Goal: Transaction & Acquisition: Book appointment/travel/reservation

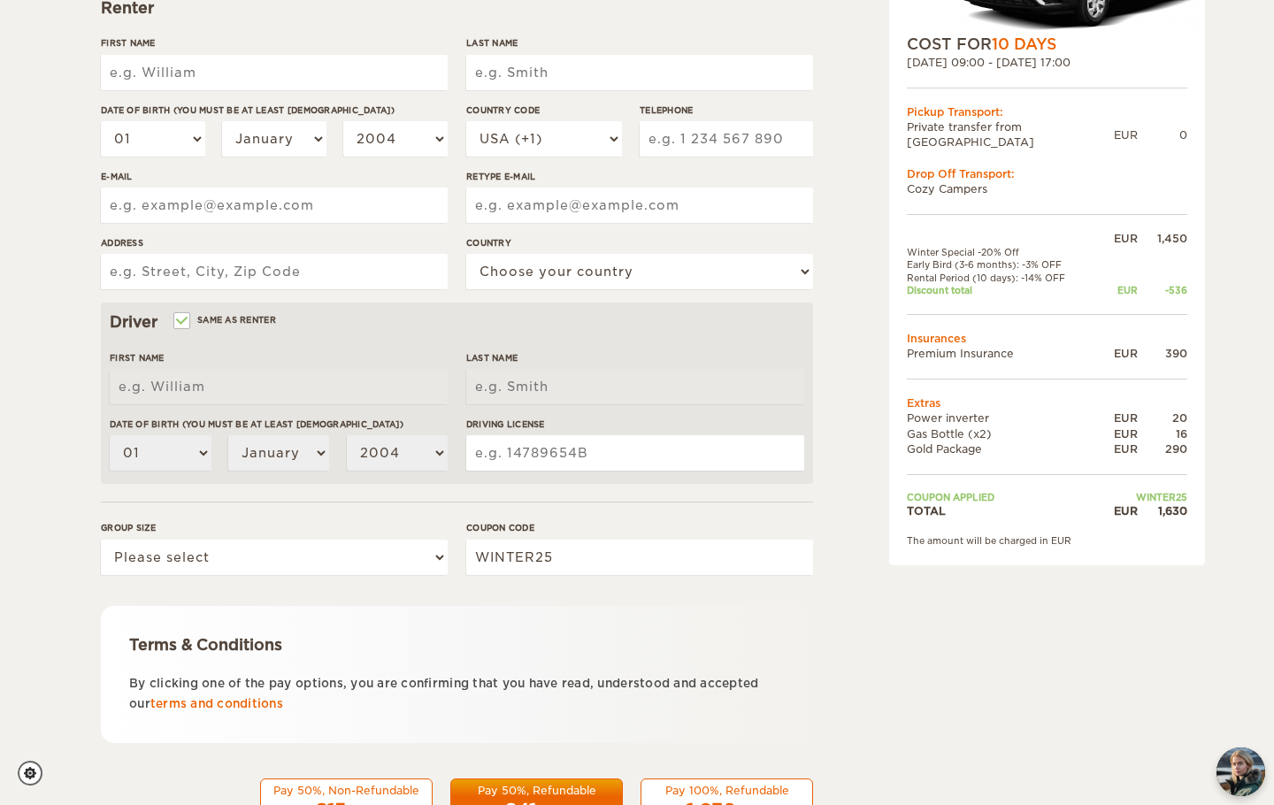
scroll to position [345, 0]
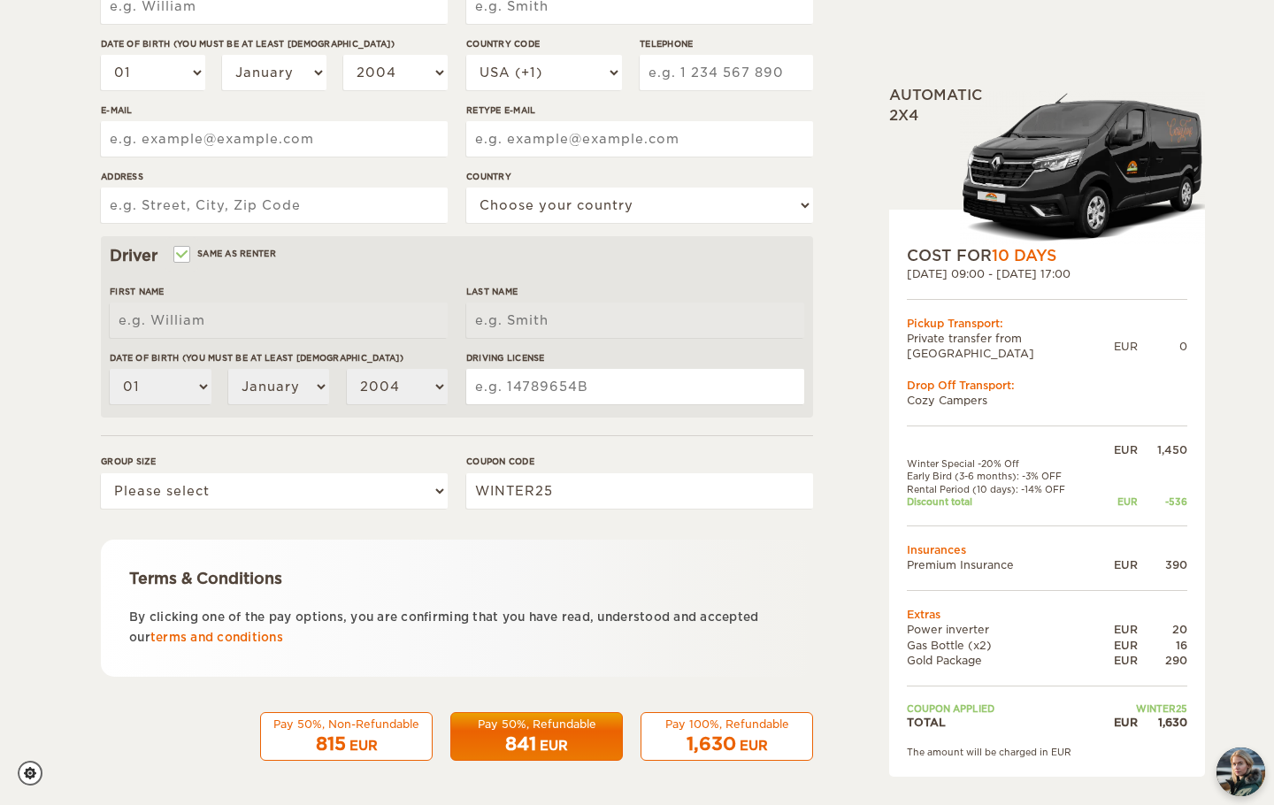
drag, startPoint x: 1068, startPoint y: 459, endPoint x: 927, endPoint y: 467, distance: 141.7
click at [927, 467] on tbody "EUR 1,450 Winter Special -20% Off Early Bird (3-6 months): -3% OFF Rental Perio…" at bounding box center [1047, 586] width 280 height 288
click at [923, 470] on td "Early Bird (3-6 months): -3% OFF" at bounding box center [1003, 476] width 192 height 12
drag, startPoint x: 922, startPoint y: 450, endPoint x: 976, endPoint y: 453, distance: 53.1
click at [976, 457] on td "Winter Special -20% Off" at bounding box center [1003, 463] width 192 height 12
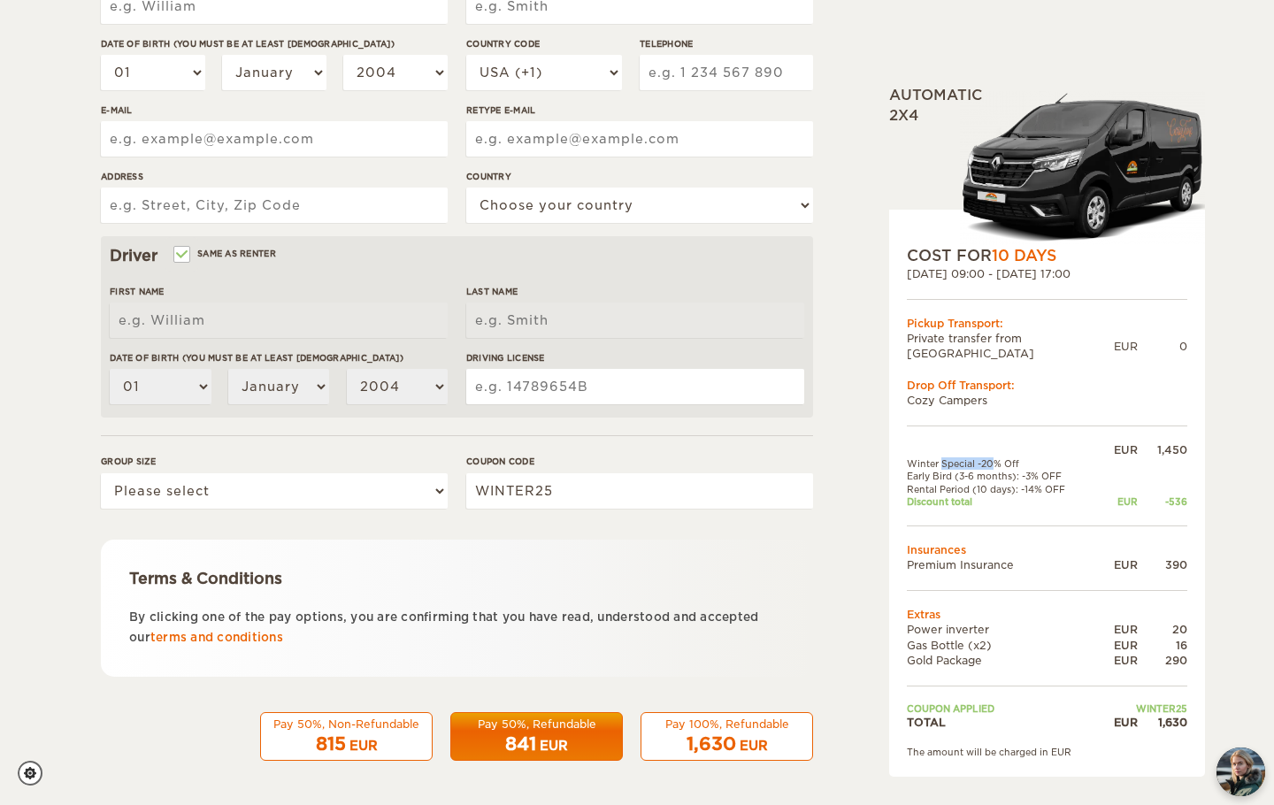
click at [976, 457] on td "Winter Special -20% Off" at bounding box center [1003, 463] width 192 height 12
click at [1030, 457] on td "Winter Special -20% Off" at bounding box center [1003, 463] width 192 height 12
click at [1028, 457] on td "Winter Special -20% Off" at bounding box center [1003, 463] width 192 height 12
drag, startPoint x: 1001, startPoint y: 446, endPoint x: 948, endPoint y: 448, distance: 53.1
click at [948, 457] on td "Winter Special -20% Off" at bounding box center [1003, 463] width 192 height 12
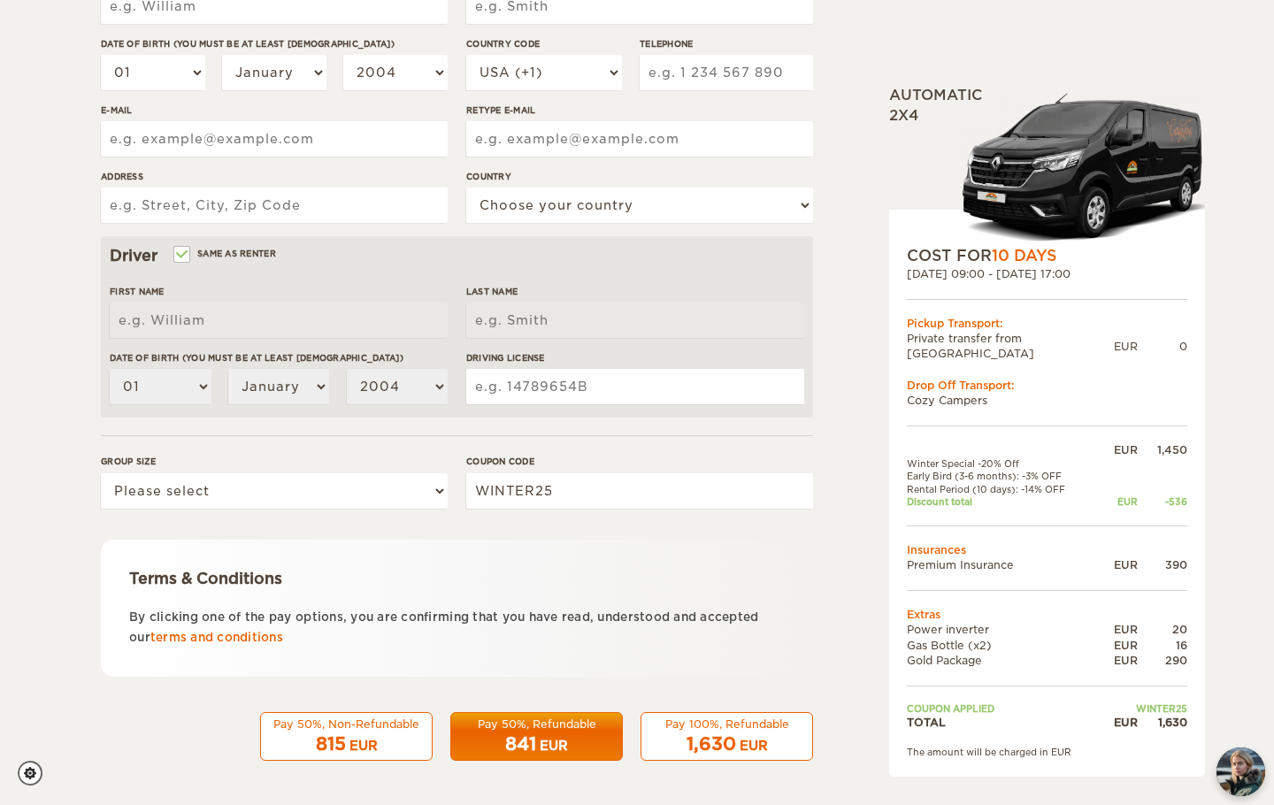
click at [948, 457] on td "Winter Special -20% Off" at bounding box center [1003, 463] width 192 height 12
drag, startPoint x: 948, startPoint y: 448, endPoint x: 995, endPoint y: 448, distance: 46.9
click at [995, 457] on td "Winter Special -20% Off" at bounding box center [1003, 463] width 192 height 12
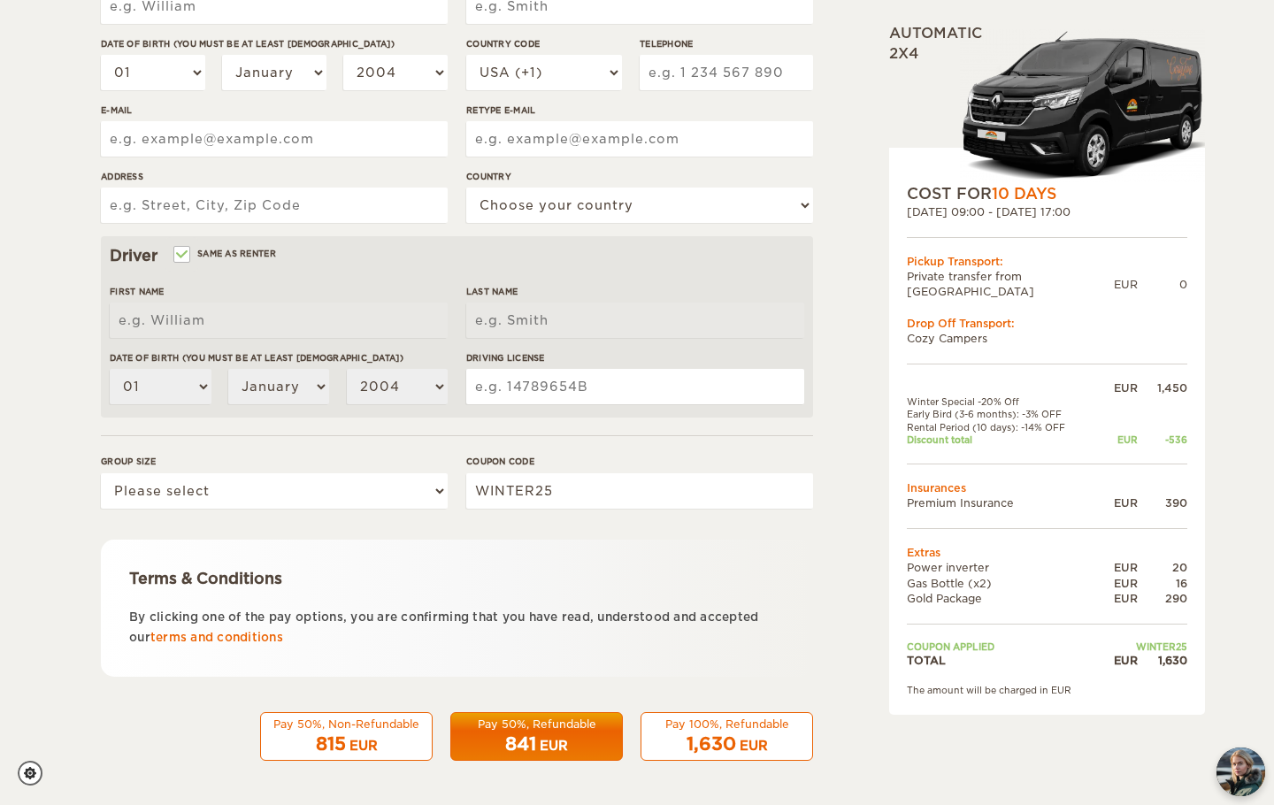
scroll to position [80, 0]
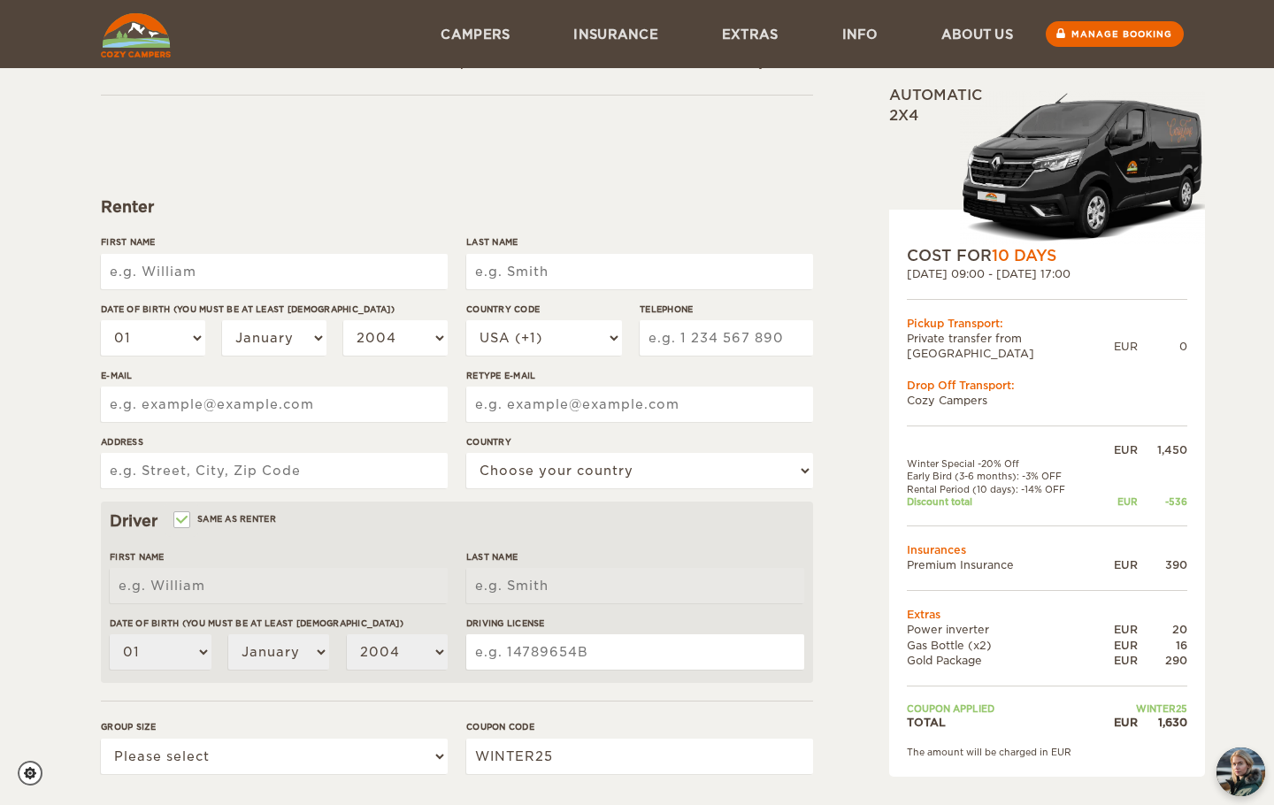
click at [202, 279] on input "First Name" at bounding box center [274, 271] width 347 height 35
type input "[PERSON_NAME]"
type input "Mounk"
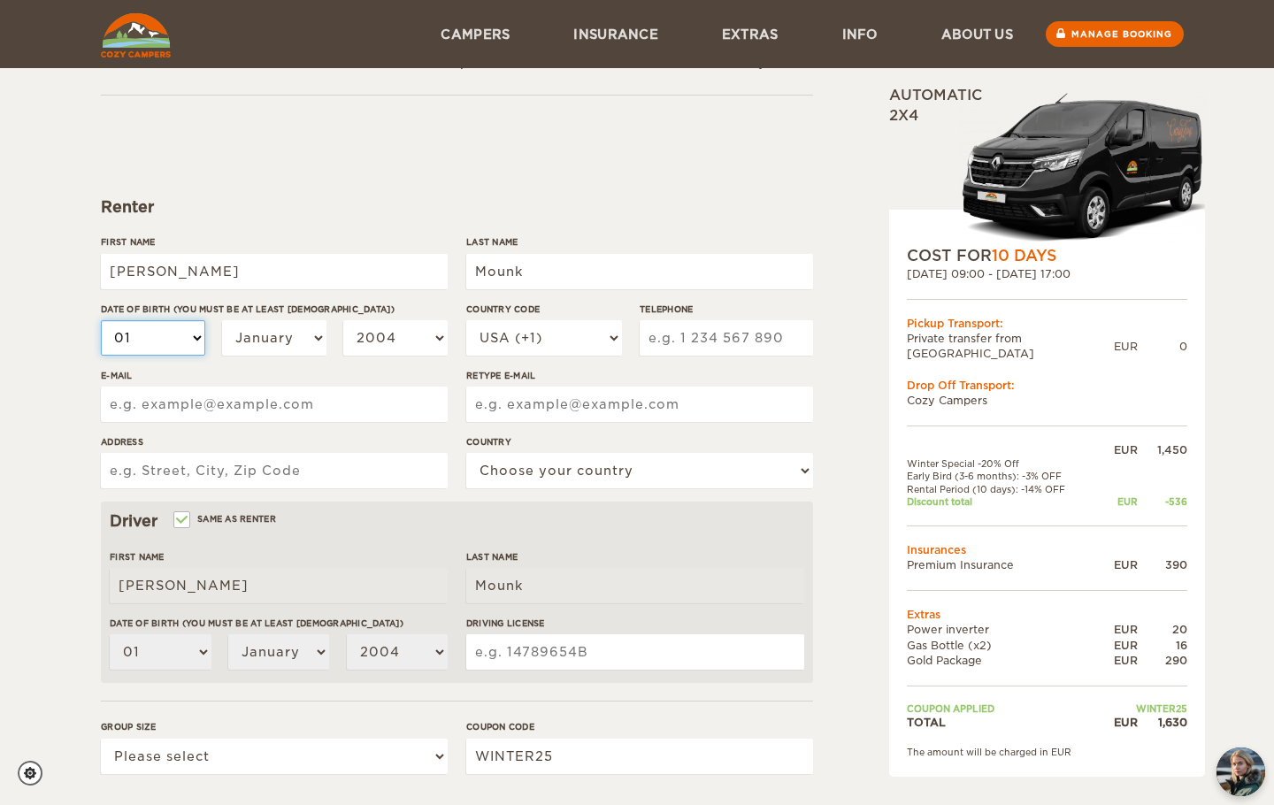
select select "10"
select select "15"
select select "02"
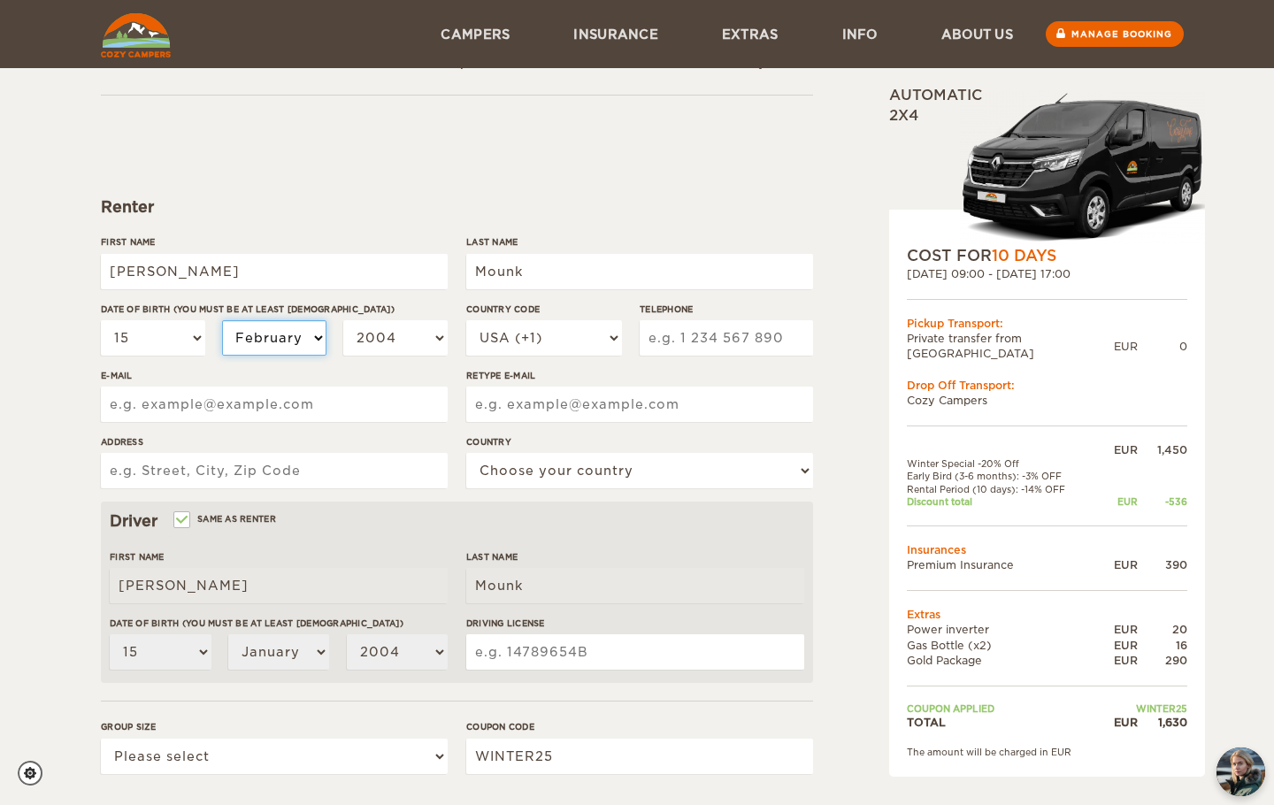
select select "02"
select select "1999"
select select "1996"
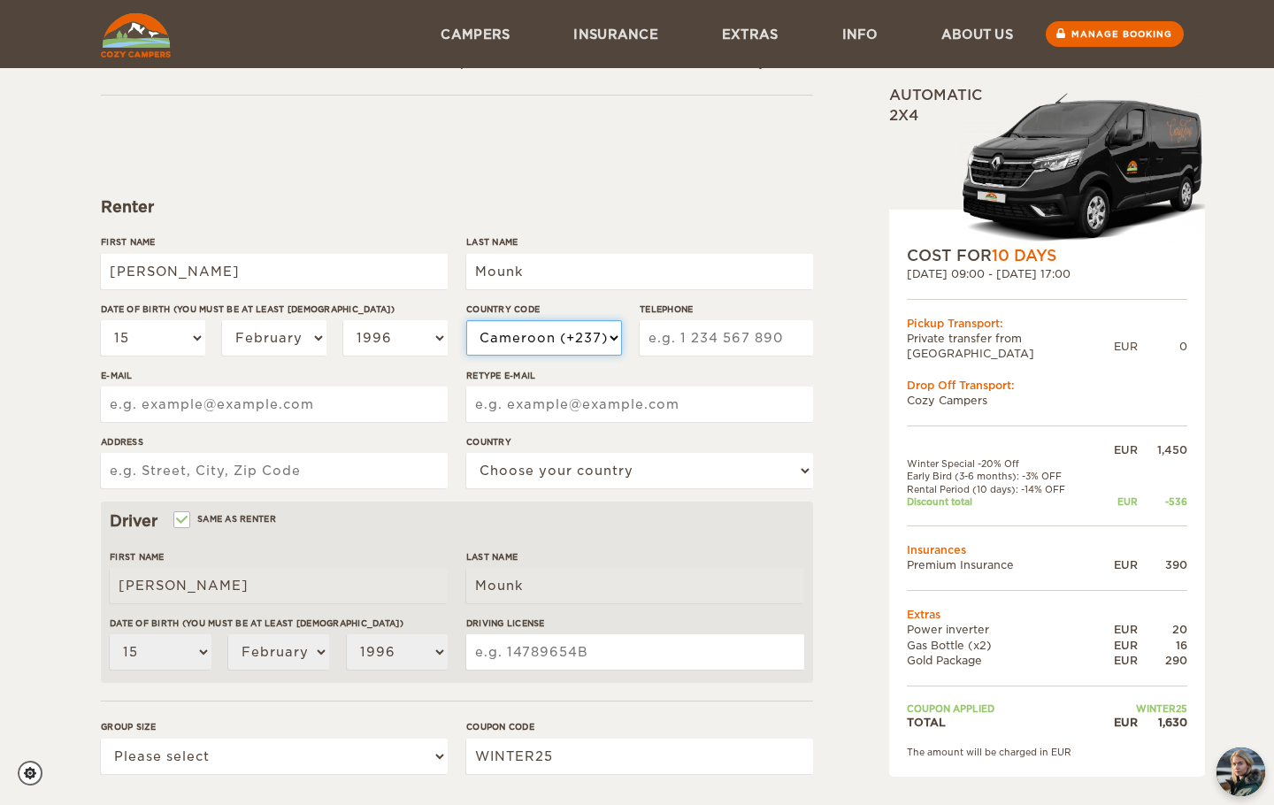
select select "1"
type input "6472688470"
type input "[EMAIL_ADDRESS][DOMAIN_NAME]"
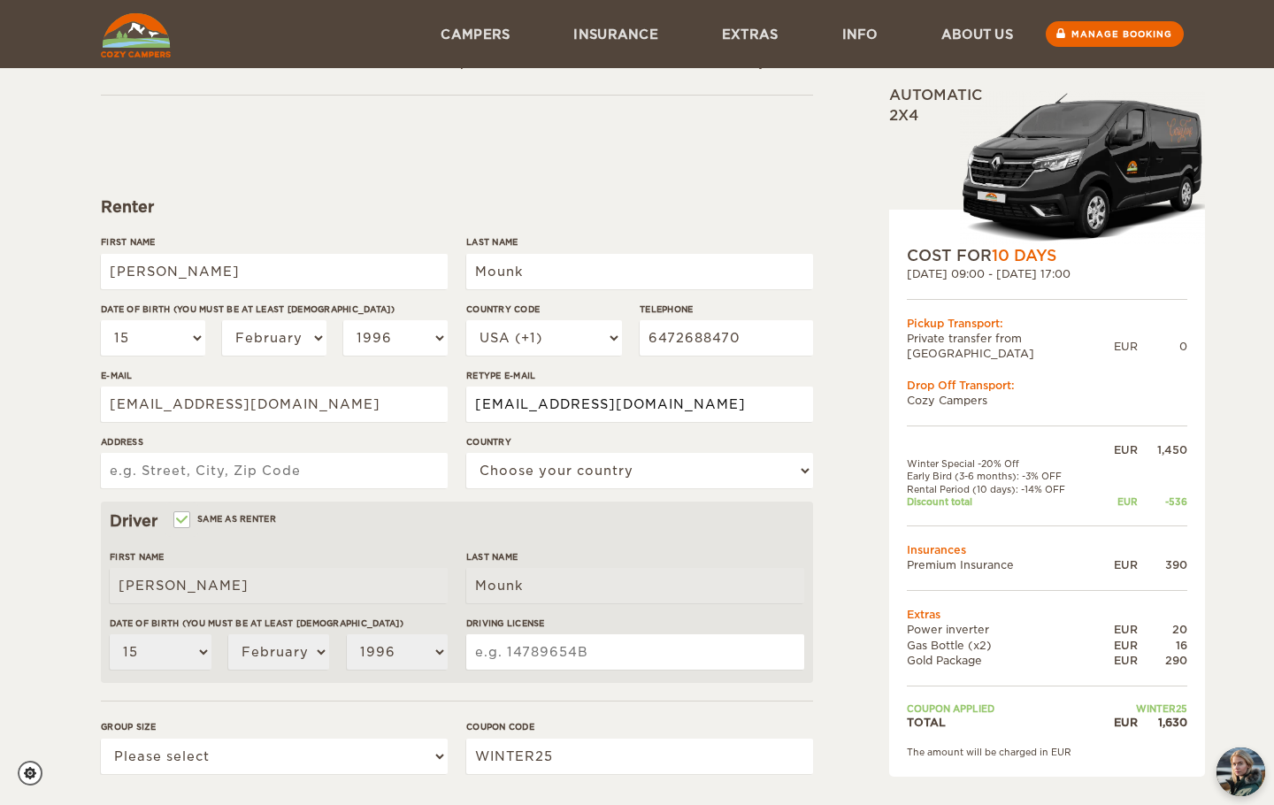
type input "[EMAIL_ADDRESS][DOMAIN_NAME]"
click at [242, 207] on div "Renter" at bounding box center [457, 206] width 712 height 21
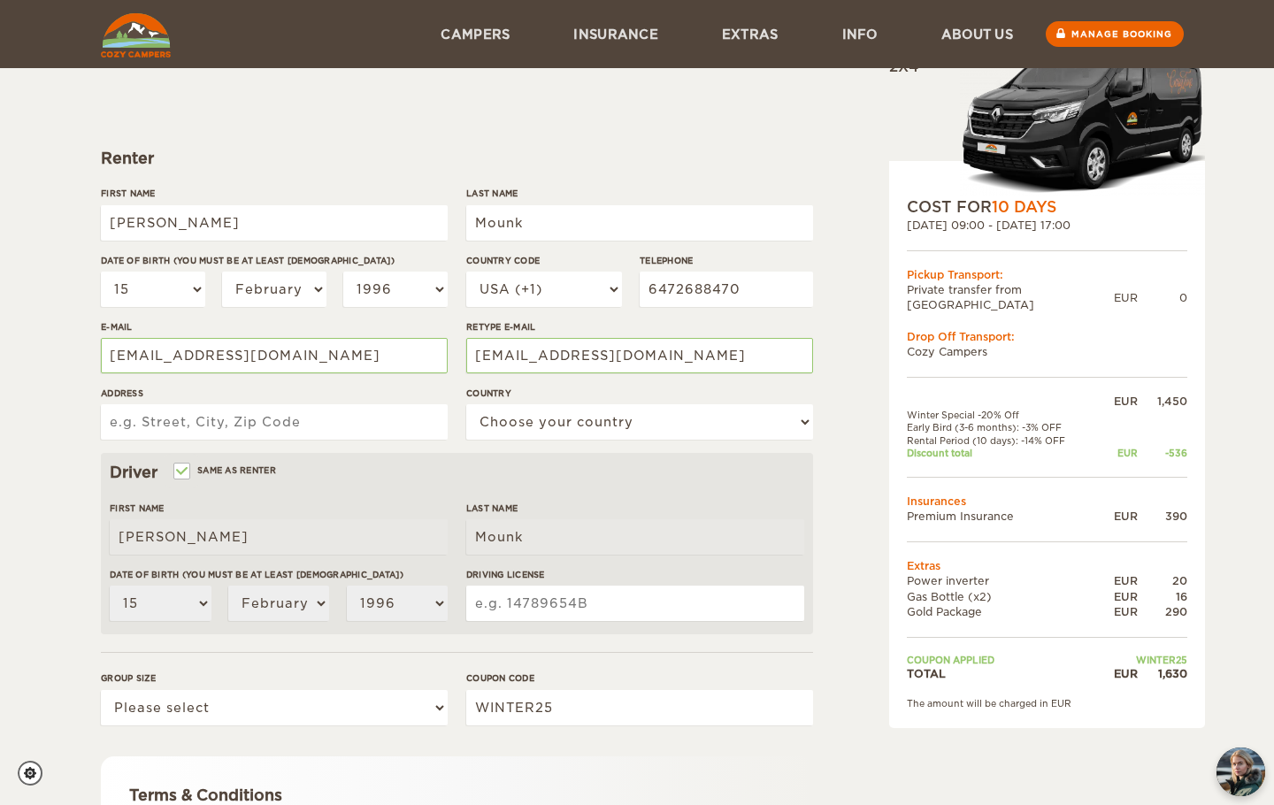
scroll to position [168, 0]
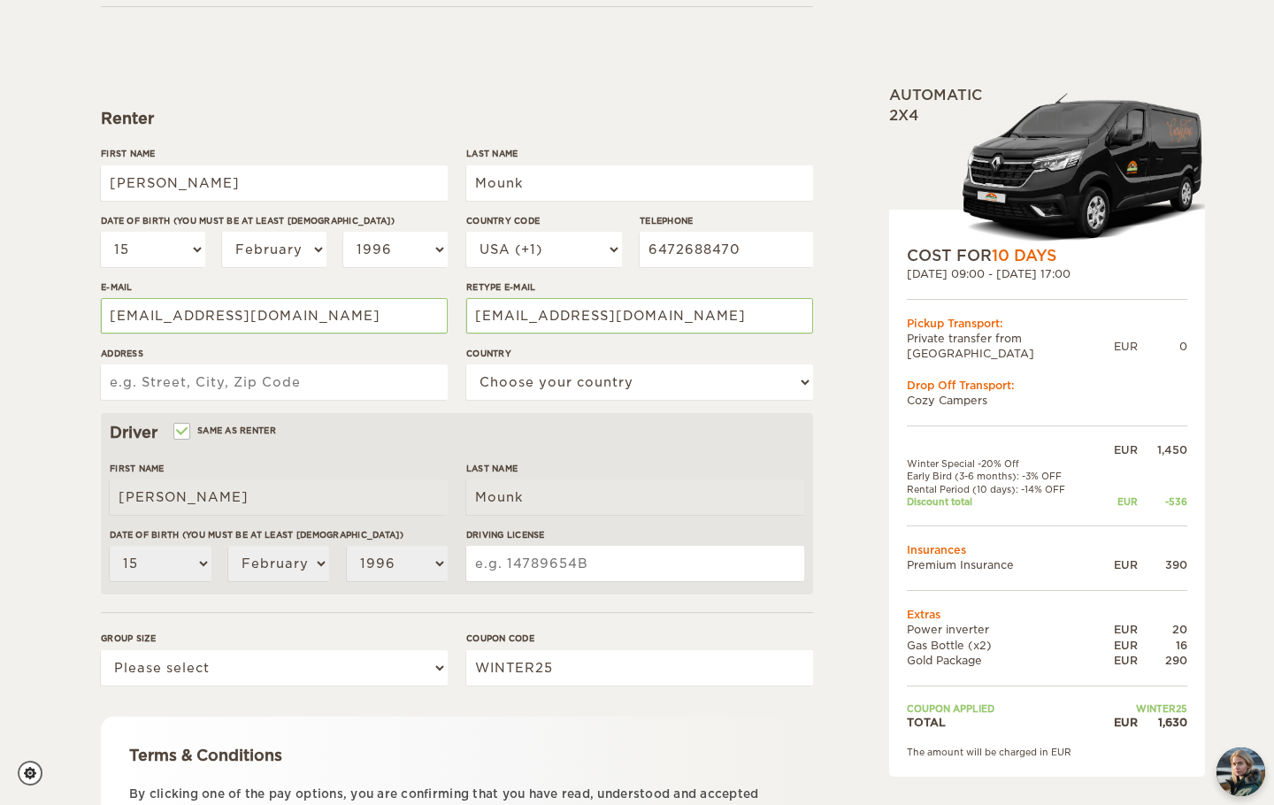
click at [269, 397] on input "Address" at bounding box center [274, 381] width 347 height 35
type input "[STREET_ADDRESS][PERSON_NAME]"
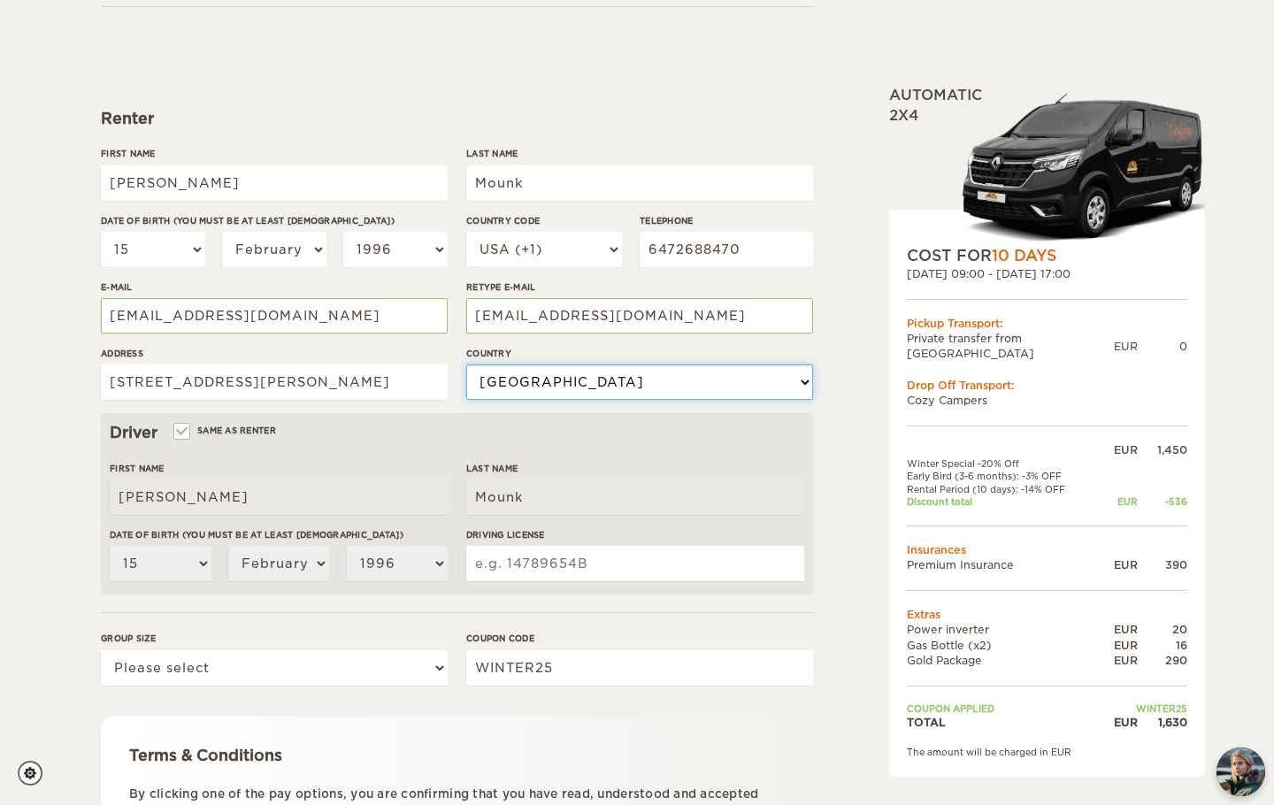
select select "38"
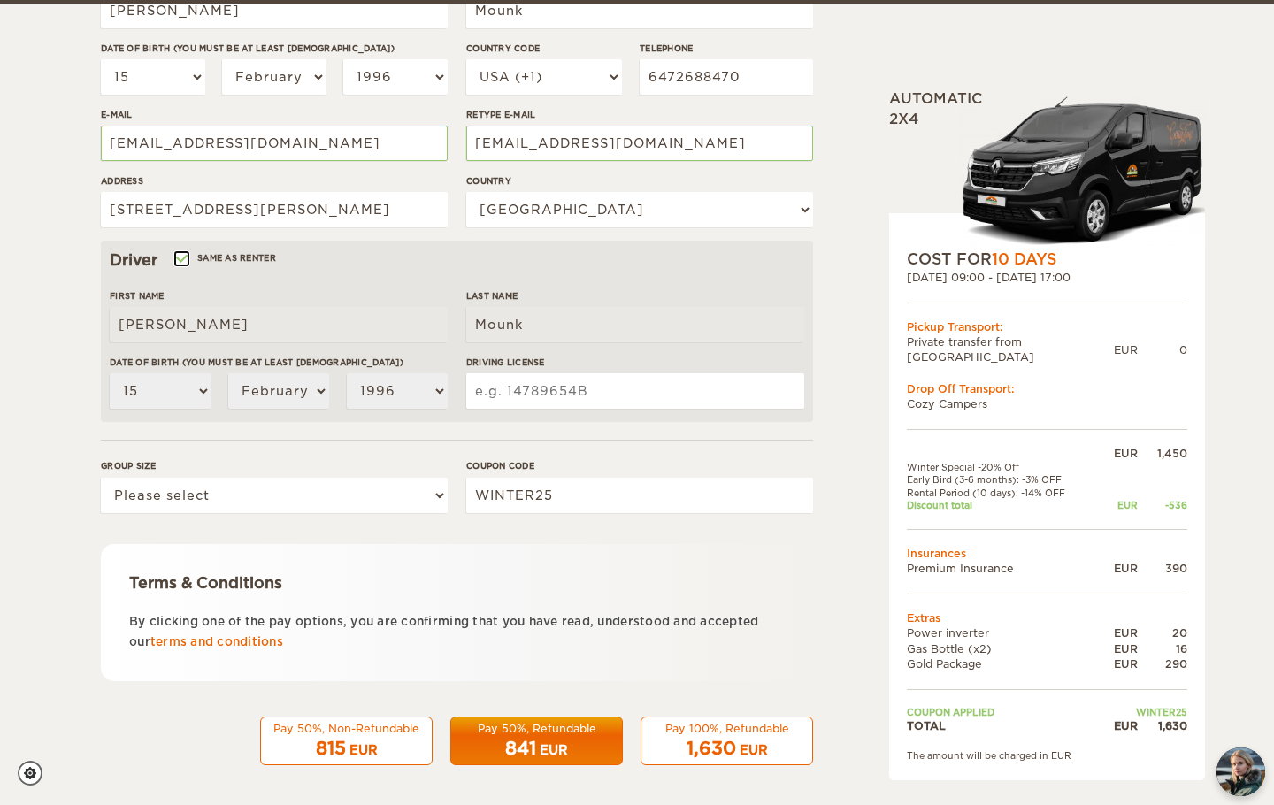
scroll to position [345, 0]
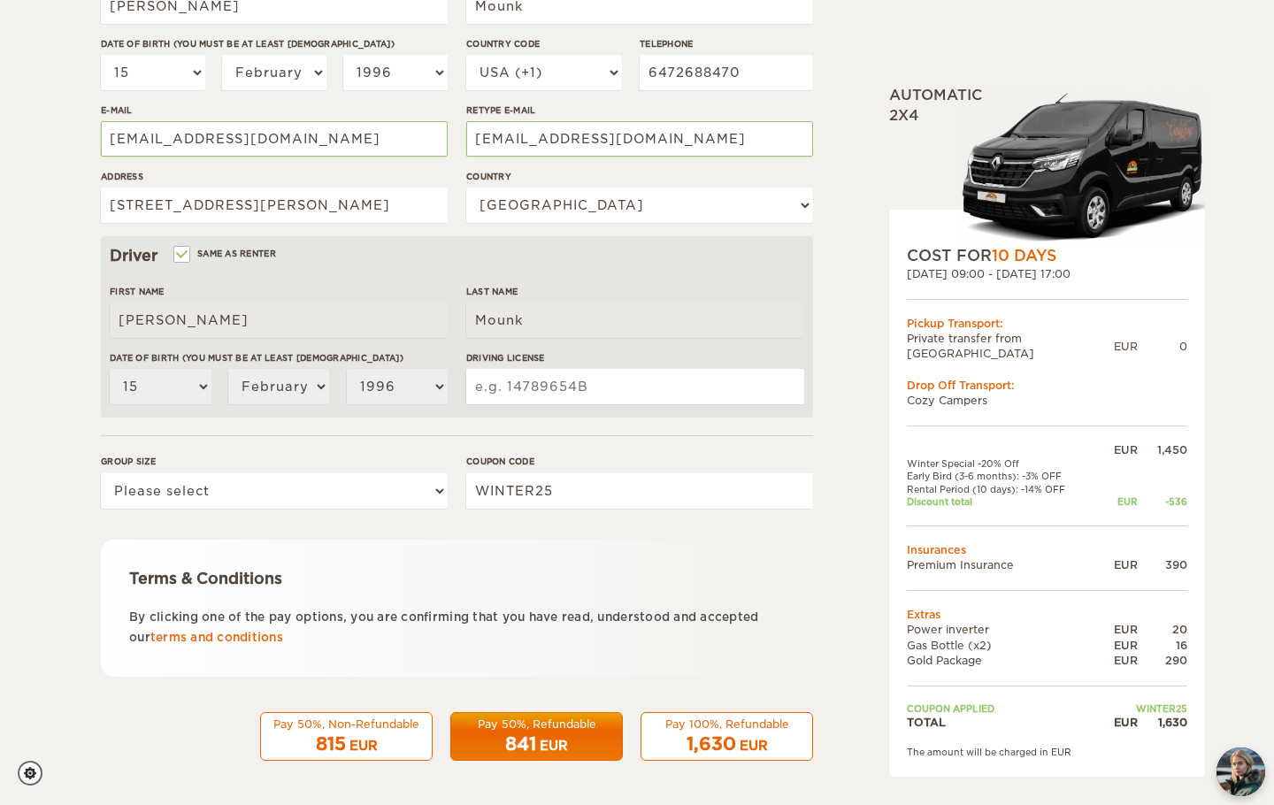
click at [72, 344] on div "Expand Collapse Total 1,630 EUR Automatic 2x4 COST FOR 10 Days [DATE] 09:00 - […" at bounding box center [637, 230] width 1274 height 1150
click at [553, 388] on input "Driving License" at bounding box center [635, 386] width 338 height 35
type input "M68155581965215"
click at [553, 436] on hr at bounding box center [457, 435] width 712 height 1
click at [352, 494] on select "Please select 1 2" at bounding box center [274, 490] width 347 height 35
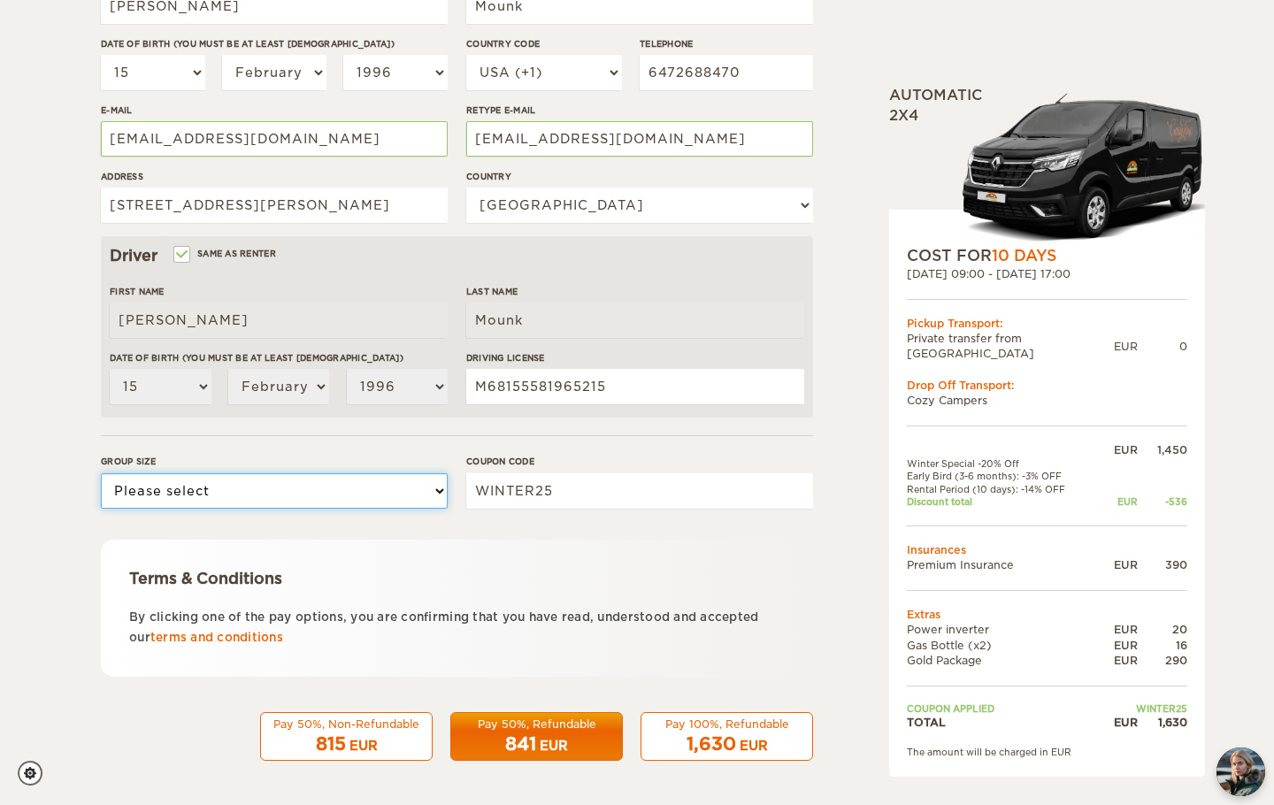
click at [374, 489] on select "Please select 1 2" at bounding box center [274, 490] width 347 height 35
select select "2"
click at [101, 473] on select "Please select 1 2" at bounding box center [274, 490] width 347 height 35
click at [539, 542] on div "Terms & Conditions By clicking one of the pay options, you are confirming that …" at bounding box center [457, 607] width 712 height 137
click at [795, 643] on div "Terms & Conditions By clicking one of the pay options, you are confirming that …" at bounding box center [457, 607] width 712 height 137
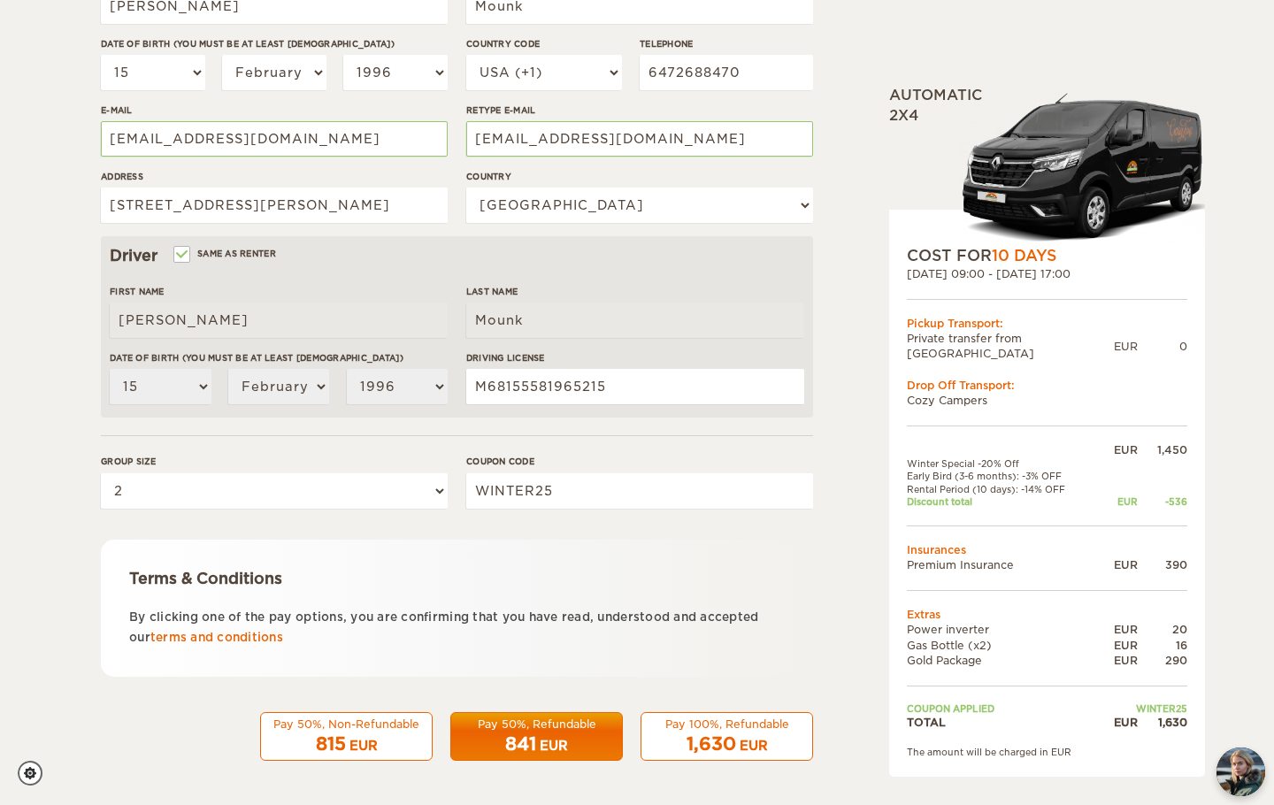
click at [705, 738] on span "1,630" at bounding box center [711, 743] width 50 height 21
drag, startPoint x: 1173, startPoint y: 696, endPoint x: 1143, endPoint y: 697, distance: 30.1
click at [1143, 697] on div "COST FOR 10 Days [DATE] 09:00 - [DATE] 17:00 Pickup Transport: Private transfer…" at bounding box center [1047, 493] width 316 height 567
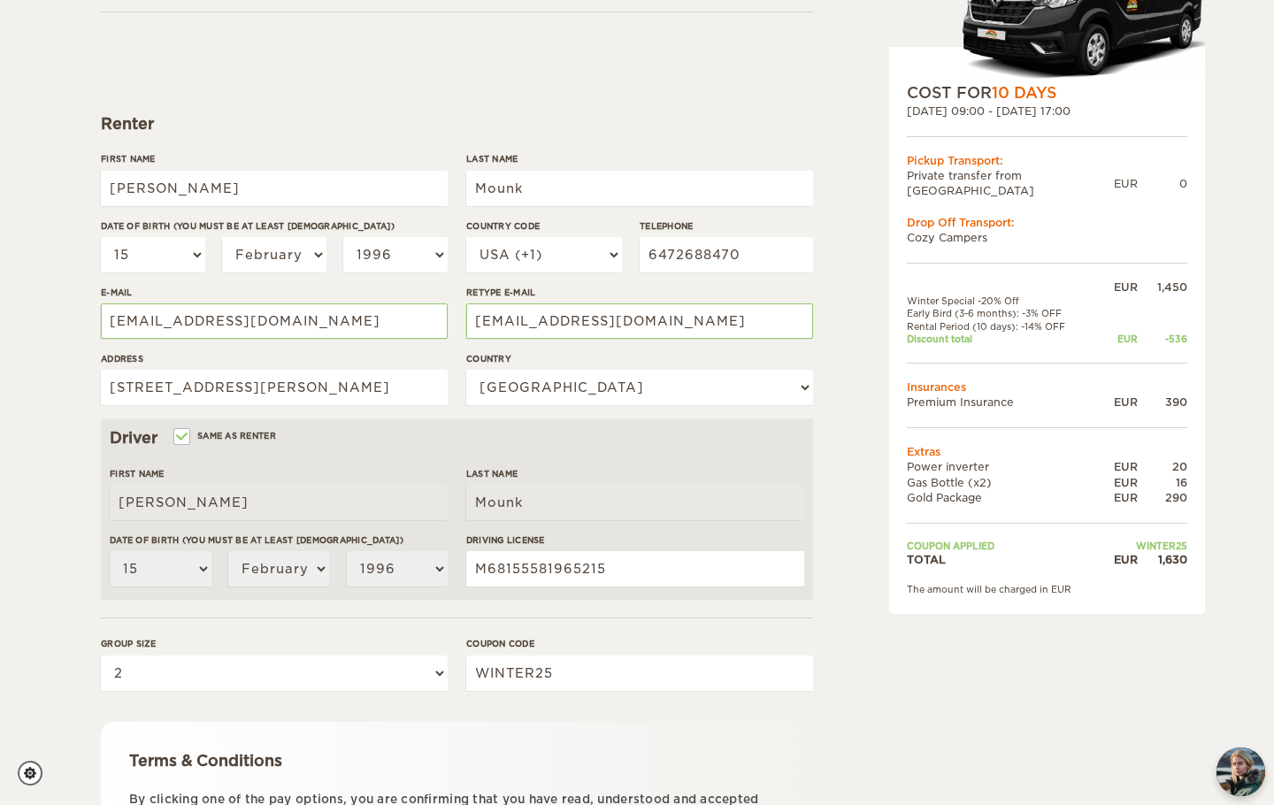
scroll to position [0, 0]
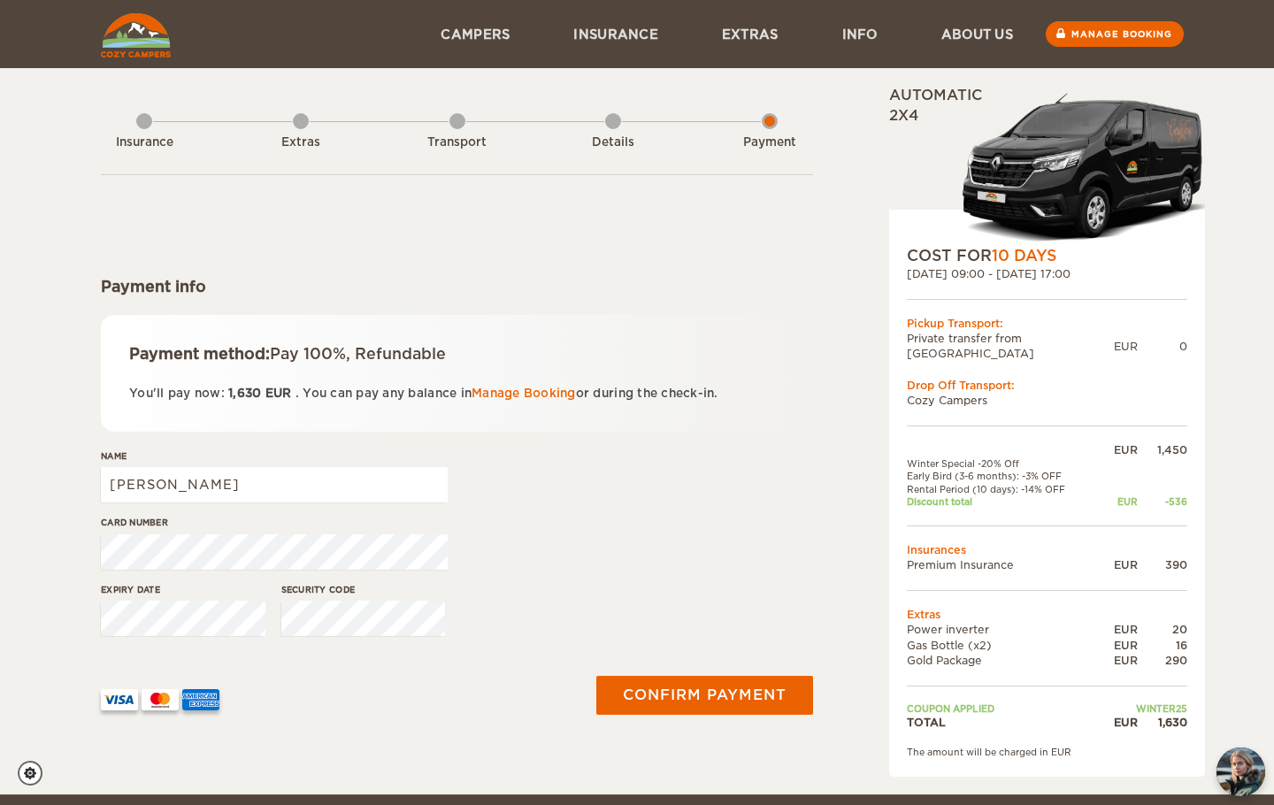
click at [1148, 702] on td "WINTER25" at bounding box center [1142, 708] width 88 height 12
drag, startPoint x: 198, startPoint y: 372, endPoint x: 437, endPoint y: 368, distance: 238.8
click at [329, 372] on div "Payment method: Pay 100%, Refundable You'll pay now: 1,630 EUR . You can pay an…" at bounding box center [457, 373] width 712 height 117
click at [439, 368] on div "Payment method: Pay 100%, Refundable You'll pay now: 1,630 EUR . You can pay an…" at bounding box center [457, 373] width 712 height 117
